Goal: Book appointment/travel/reservation

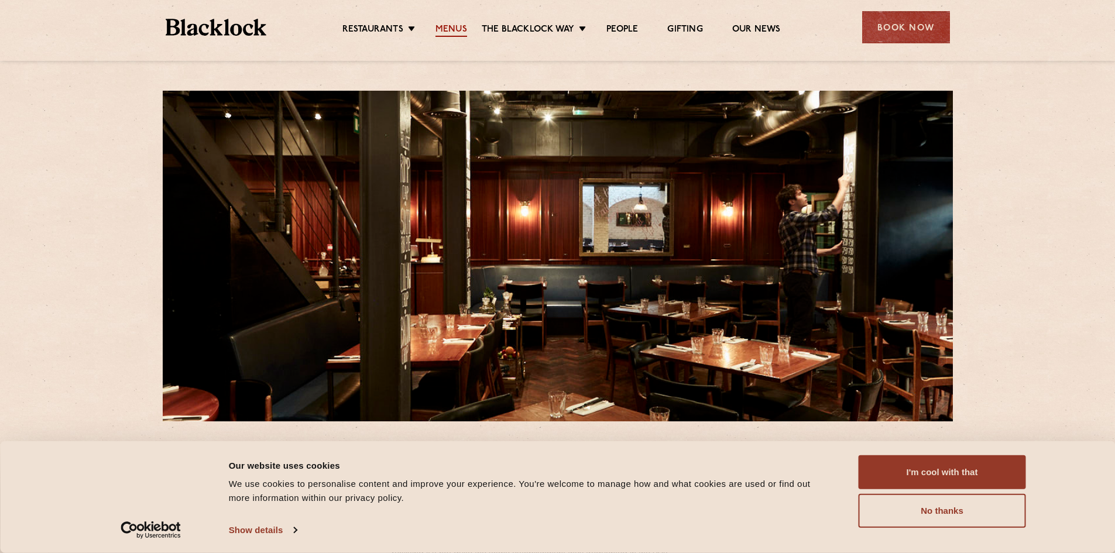
click at [456, 35] on link "Menus" at bounding box center [451, 30] width 32 height 13
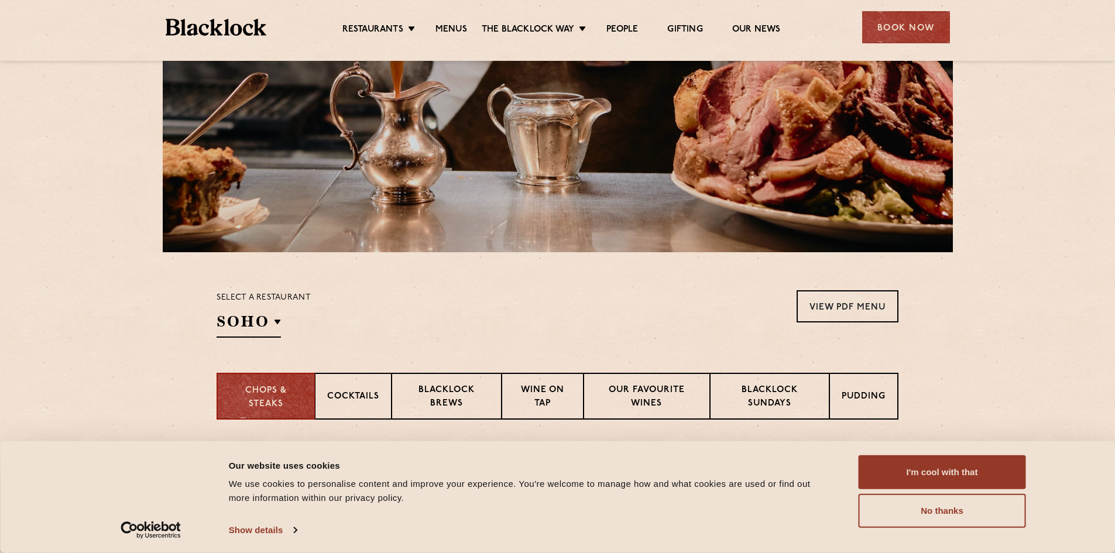
scroll to position [117, 0]
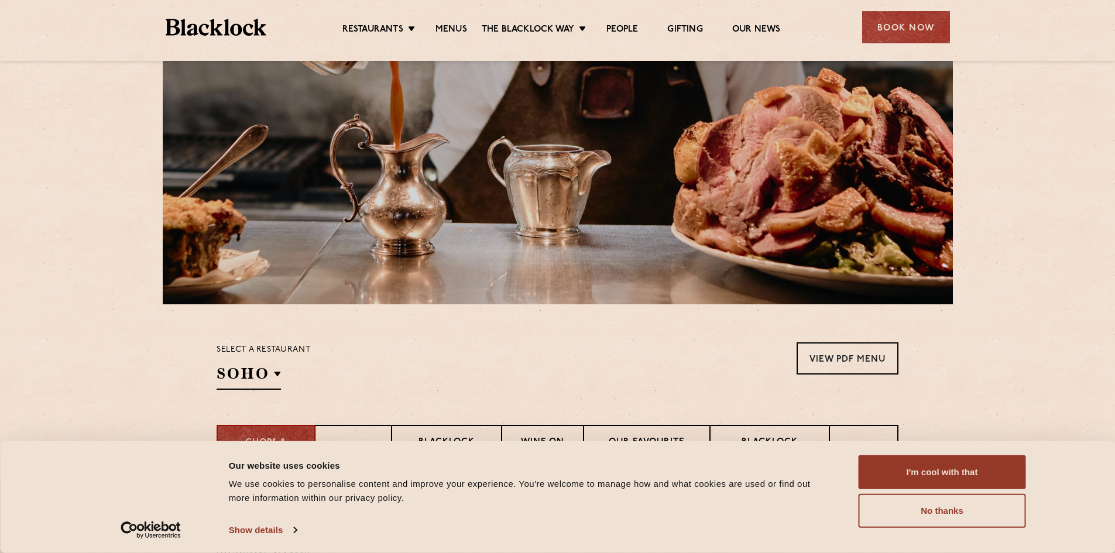
click at [899, 29] on div "Book Now" at bounding box center [906, 27] width 88 height 32
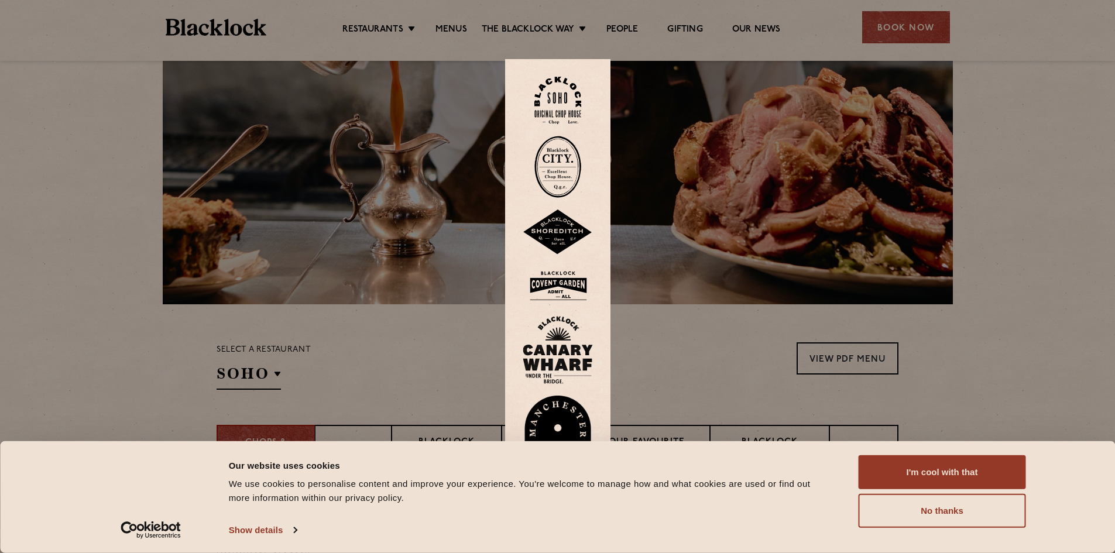
click at [551, 94] on img at bounding box center [557, 100] width 47 height 47
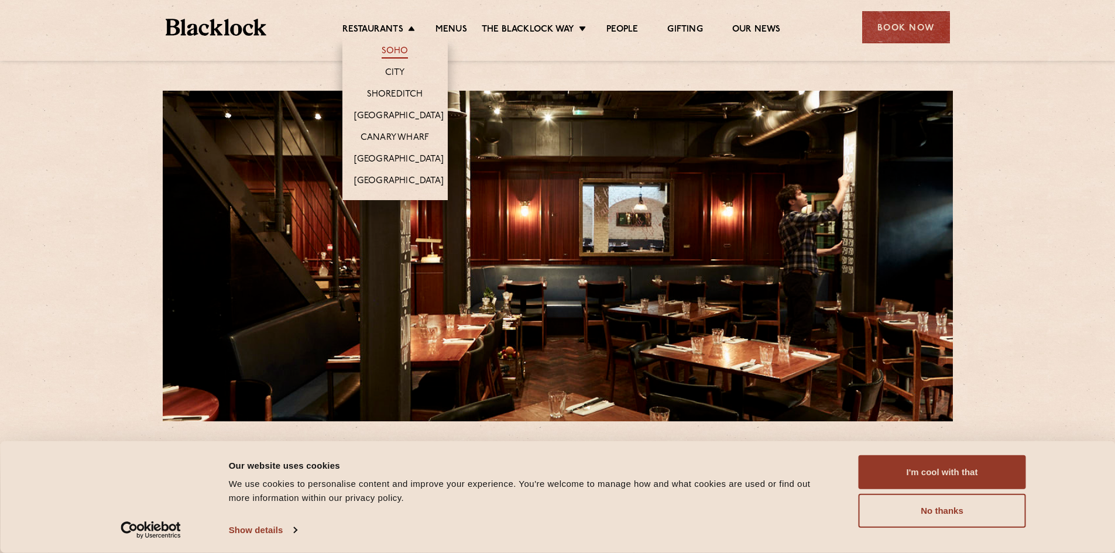
click at [399, 51] on link "Soho" at bounding box center [395, 52] width 27 height 13
click at [387, 53] on link "Soho" at bounding box center [395, 52] width 27 height 13
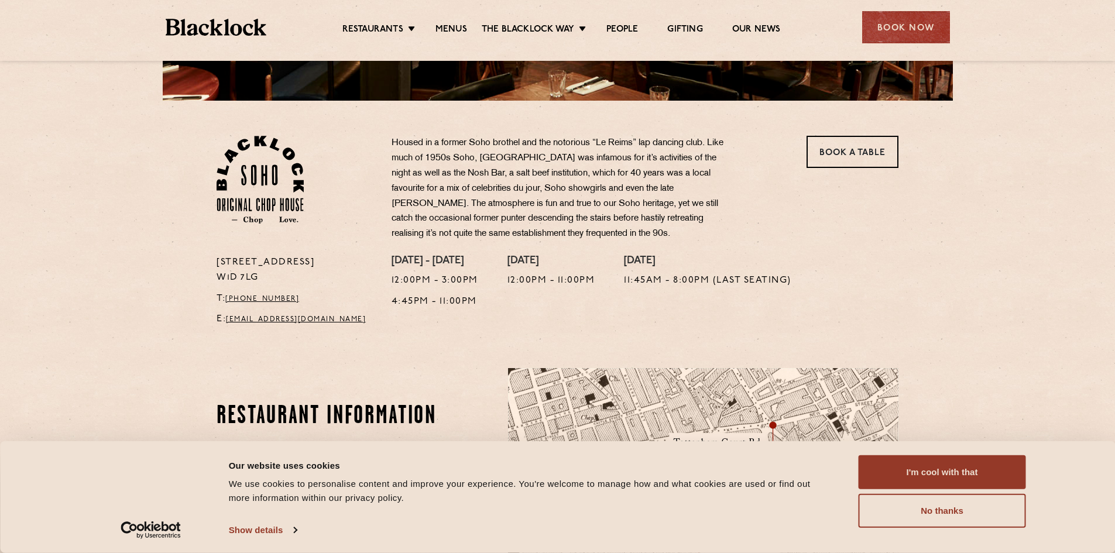
scroll to position [468, 0]
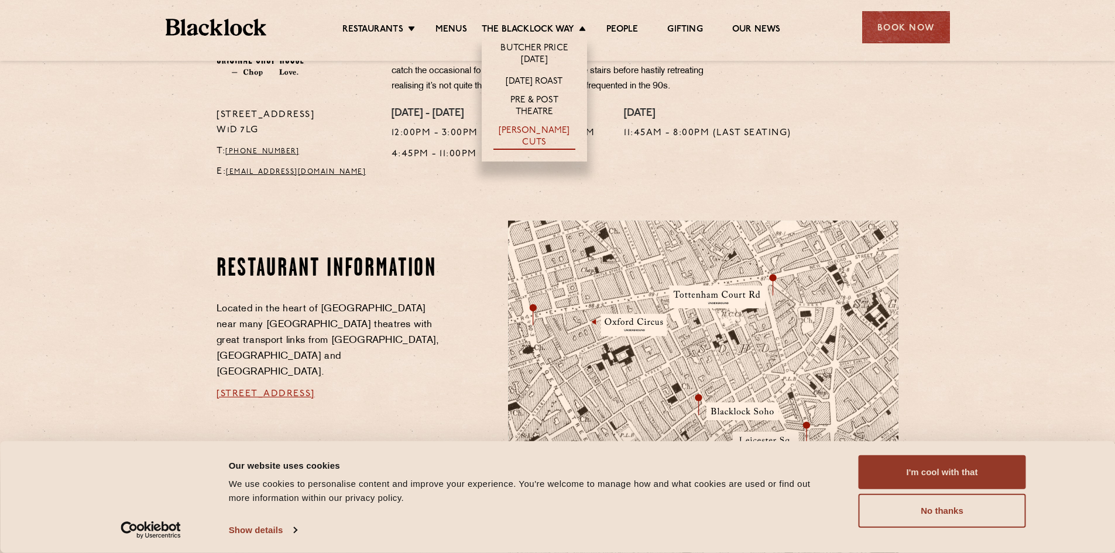
click at [517, 132] on link "[PERSON_NAME] Cuts" at bounding box center [534, 137] width 82 height 25
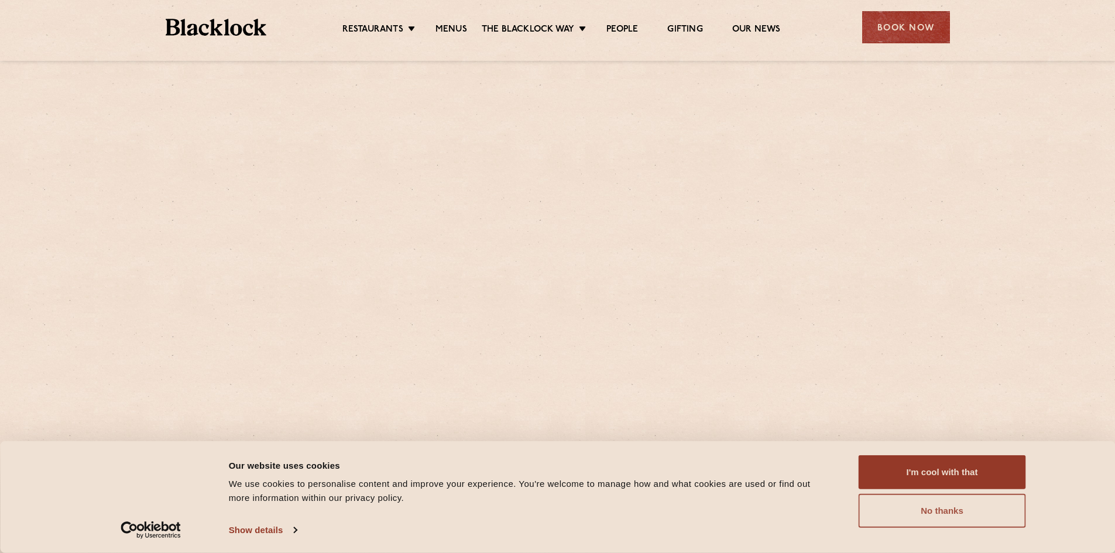
click at [910, 501] on button "No thanks" at bounding box center [941, 511] width 167 height 34
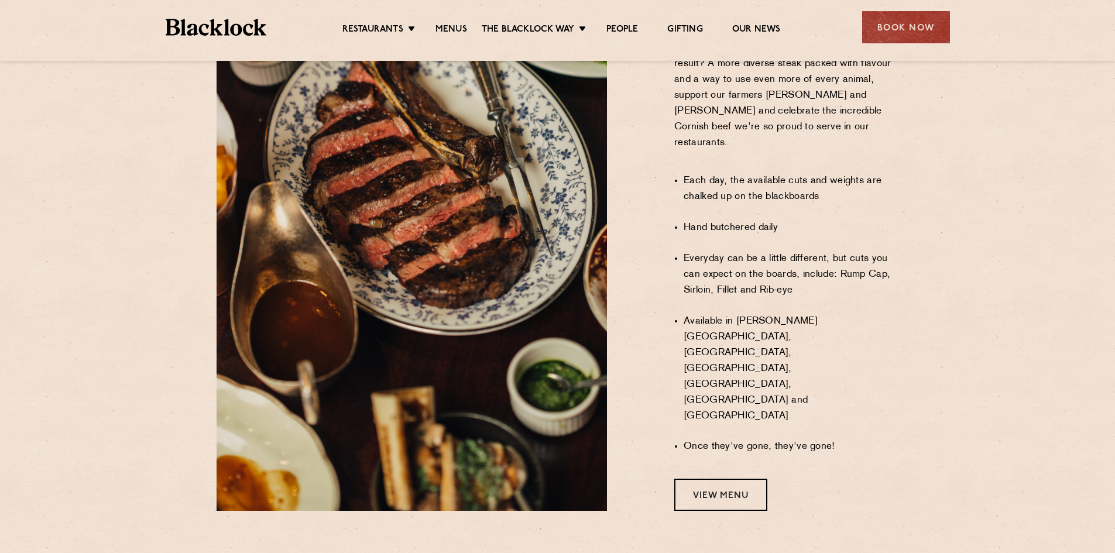
scroll to position [574, 0]
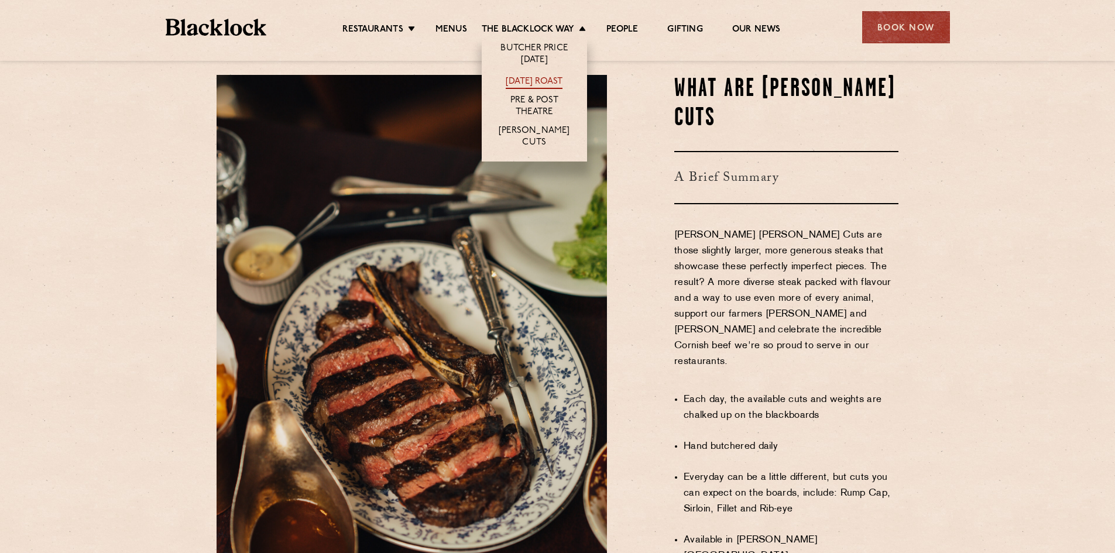
click at [516, 87] on link "[DATE] Roast" at bounding box center [534, 82] width 57 height 13
